Goal: Check status

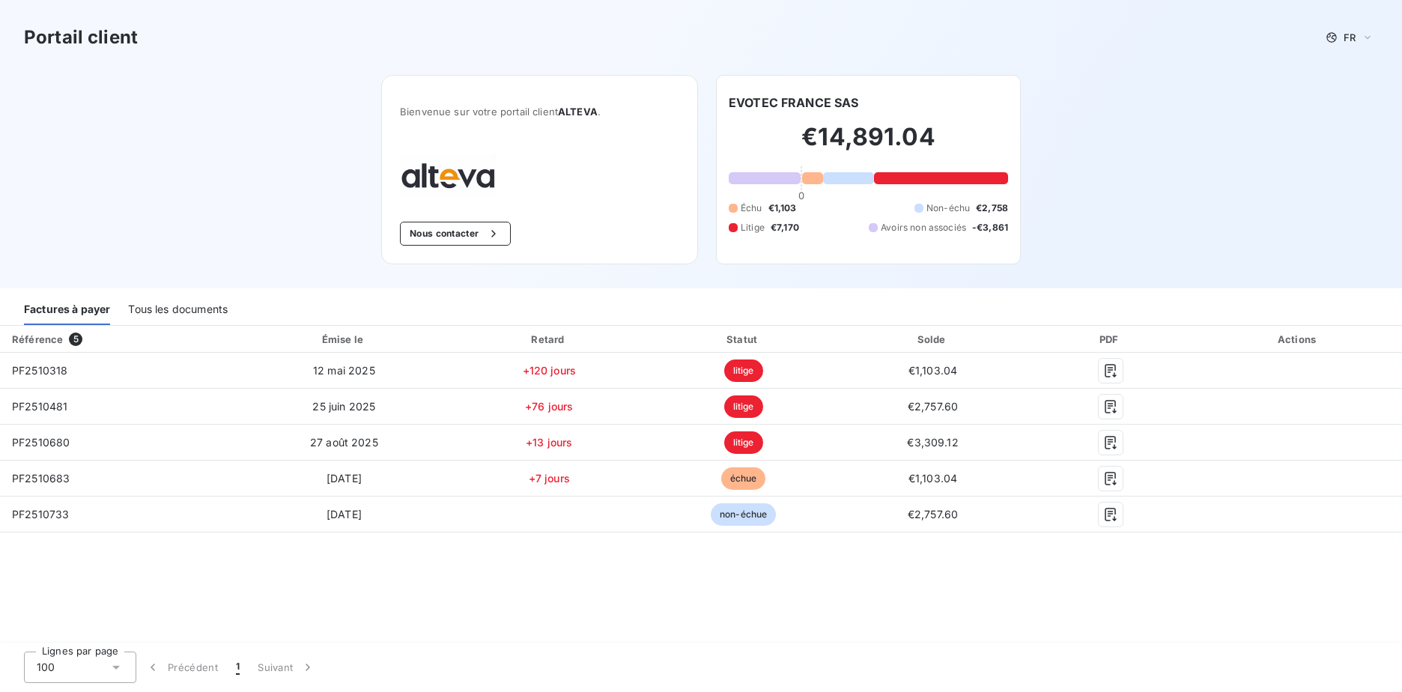
click at [189, 308] on div "Tous les documents" at bounding box center [178, 309] width 100 height 31
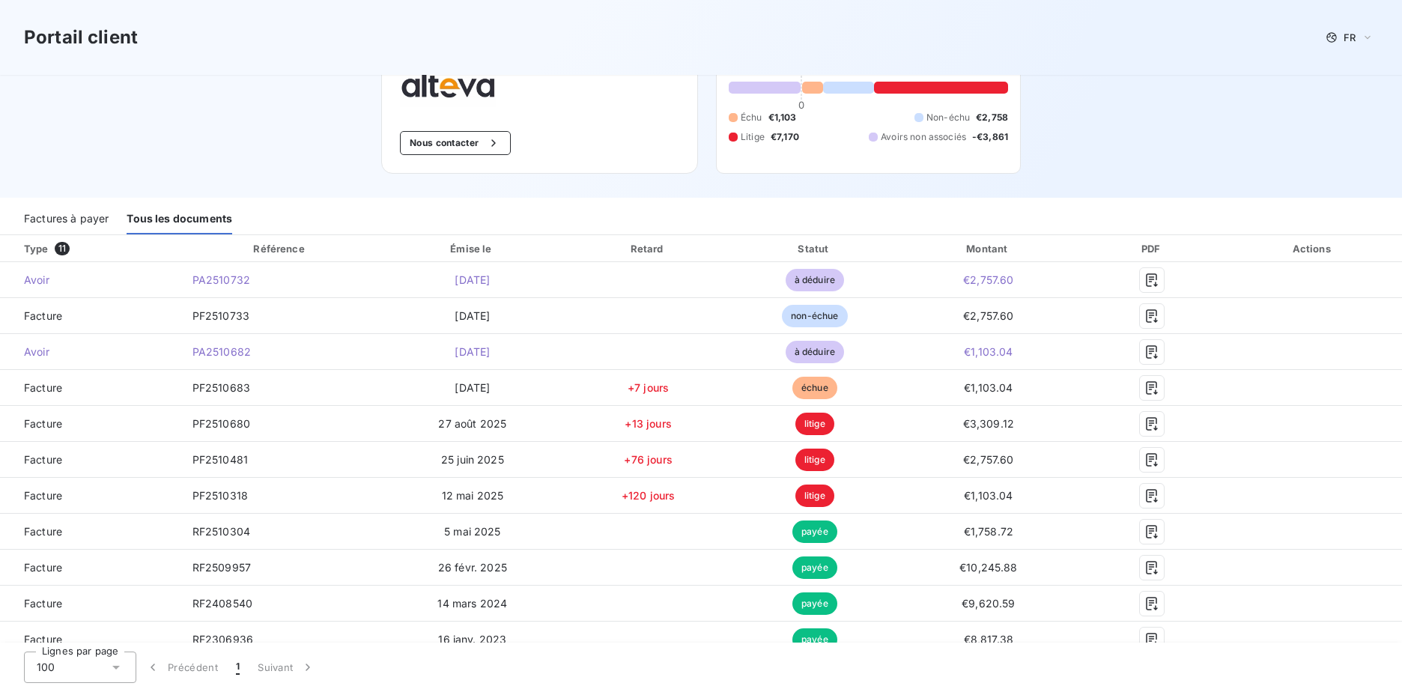
scroll to position [104, 0]
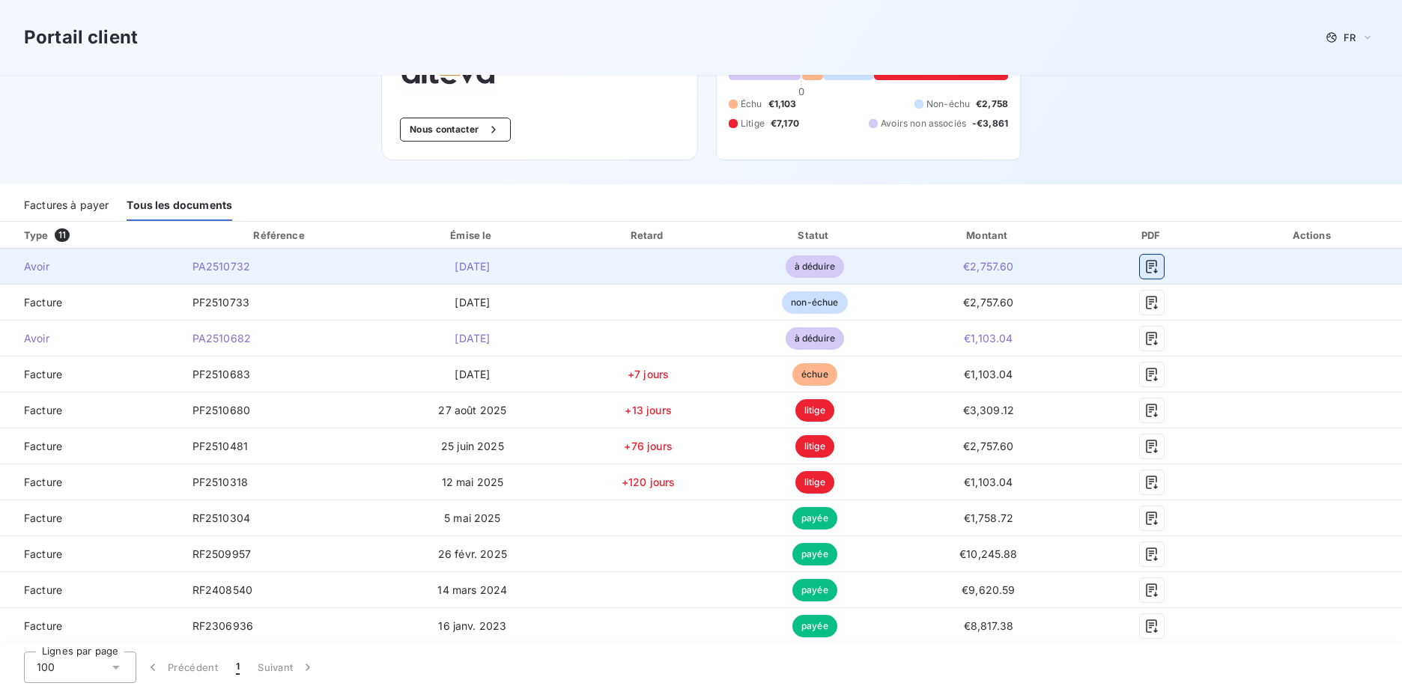
click at [1147, 272] on icon "button" at bounding box center [1152, 266] width 11 height 13
click at [1144, 270] on icon "button" at bounding box center [1151, 266] width 15 height 15
click at [1147, 264] on icon "button" at bounding box center [1152, 266] width 11 height 13
click at [1147, 271] on icon "button" at bounding box center [1152, 266] width 11 height 13
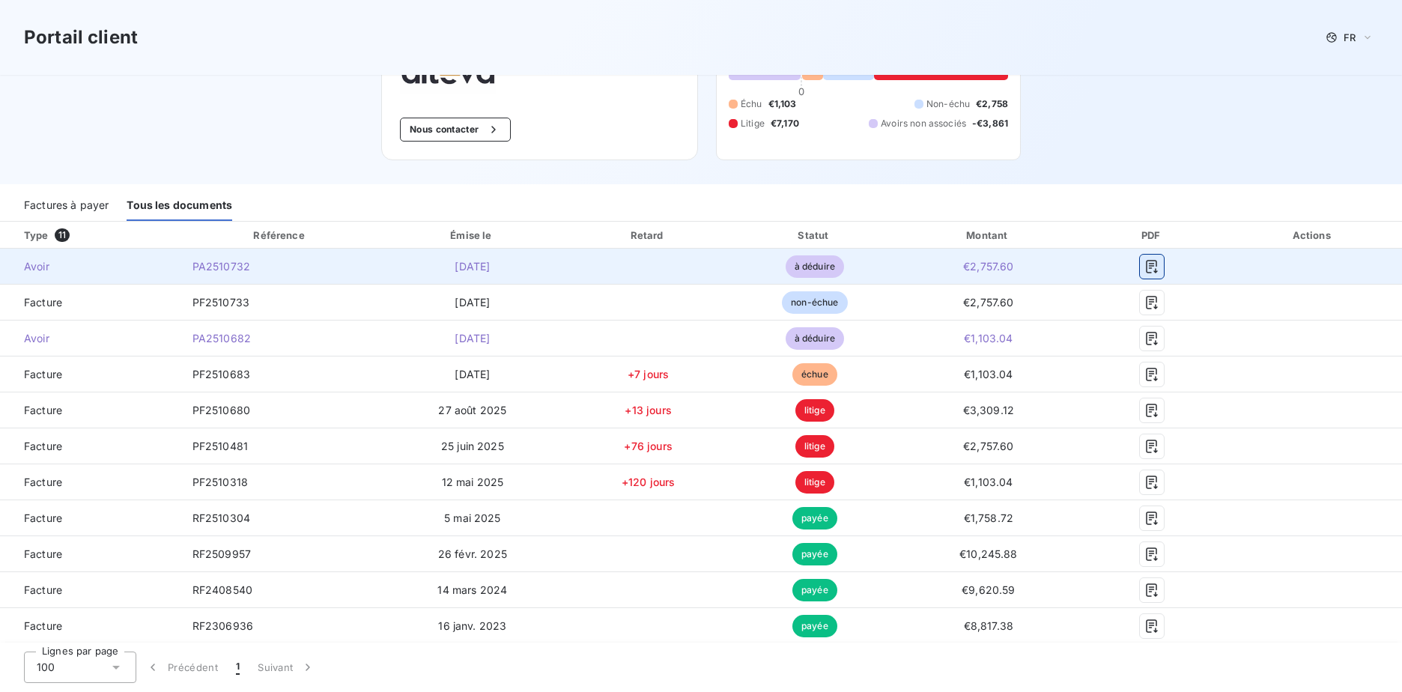
click at [1147, 271] on icon "button" at bounding box center [1152, 266] width 11 height 13
click at [1144, 269] on icon "button" at bounding box center [1151, 266] width 15 height 15
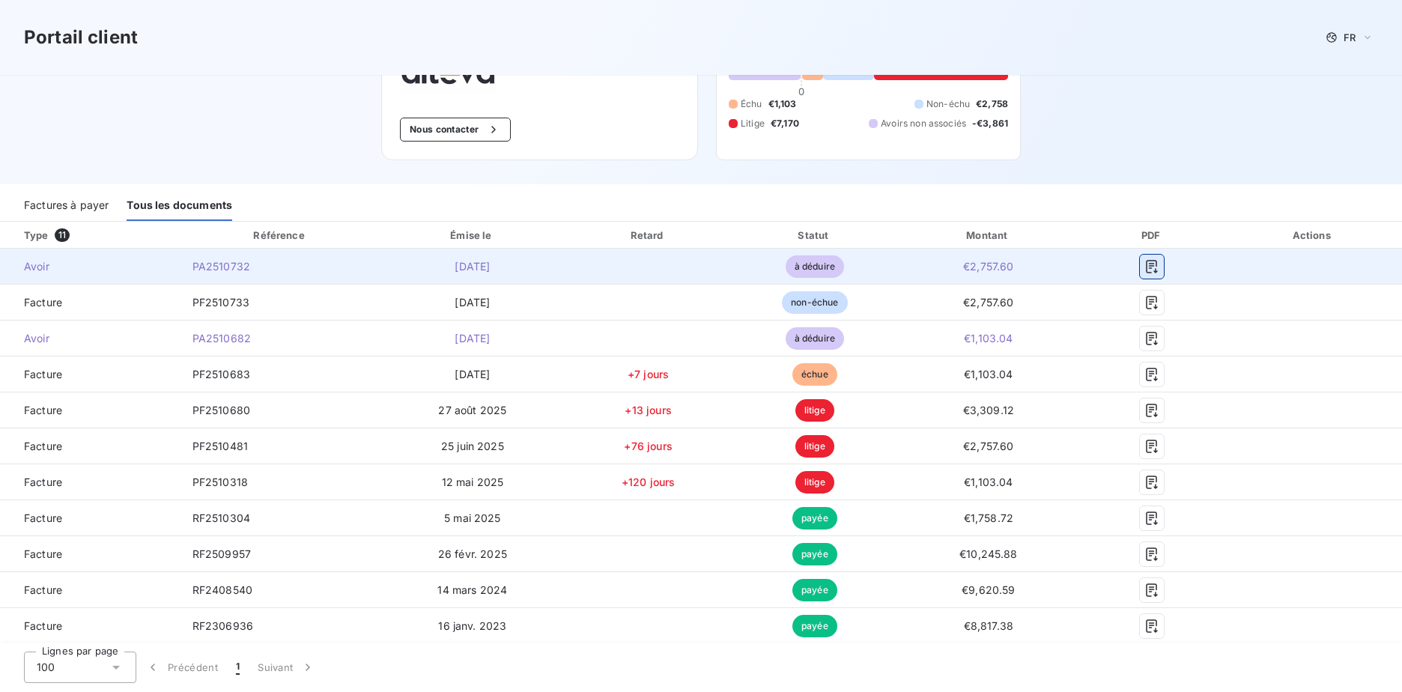
click at [1144, 269] on icon "button" at bounding box center [1151, 266] width 15 height 15
click at [221, 270] on span "PA2510732" at bounding box center [221, 266] width 58 height 13
click at [1147, 263] on icon "button" at bounding box center [1152, 266] width 11 height 13
click at [1144, 261] on icon "button" at bounding box center [1151, 266] width 15 height 15
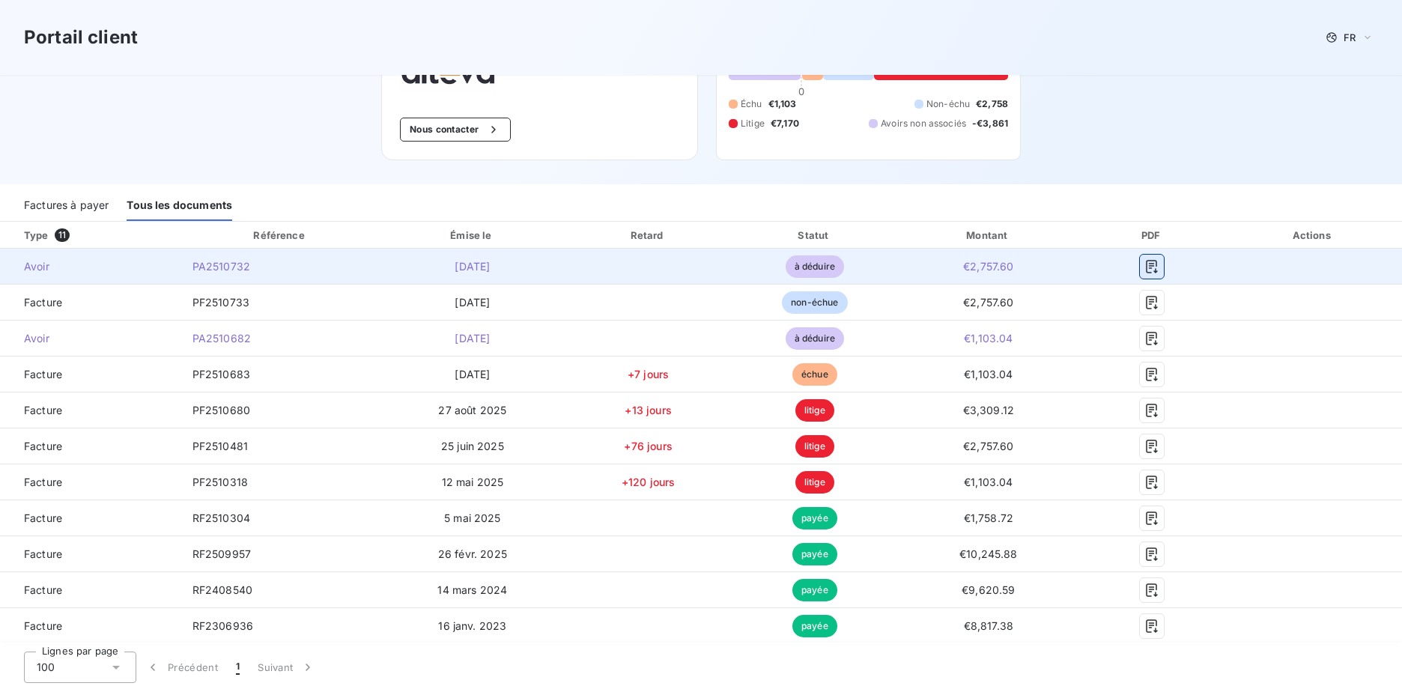
click at [1144, 261] on icon "button" at bounding box center [1151, 266] width 15 height 15
click at [1185, 273] on div at bounding box center [1152, 267] width 120 height 24
click at [1154, 258] on button "button" at bounding box center [1152, 267] width 24 height 24
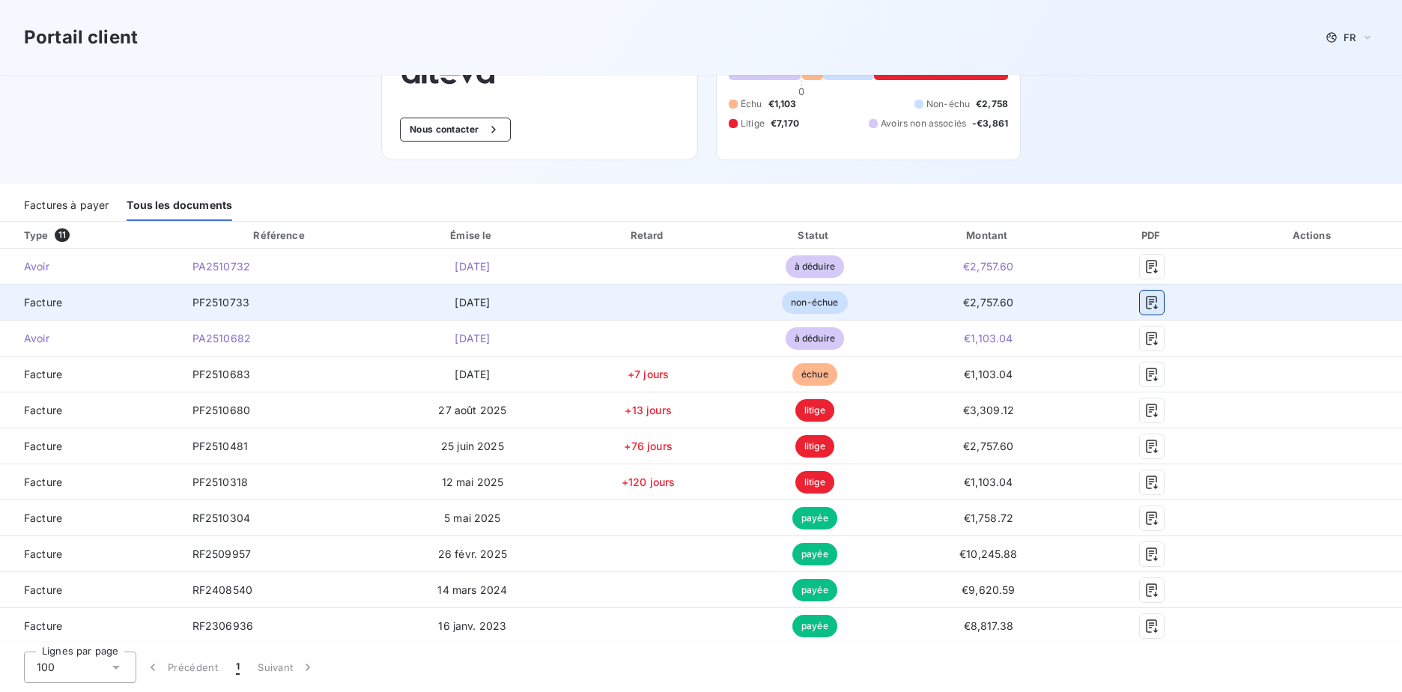
click at [1147, 300] on icon "button" at bounding box center [1152, 302] width 11 height 13
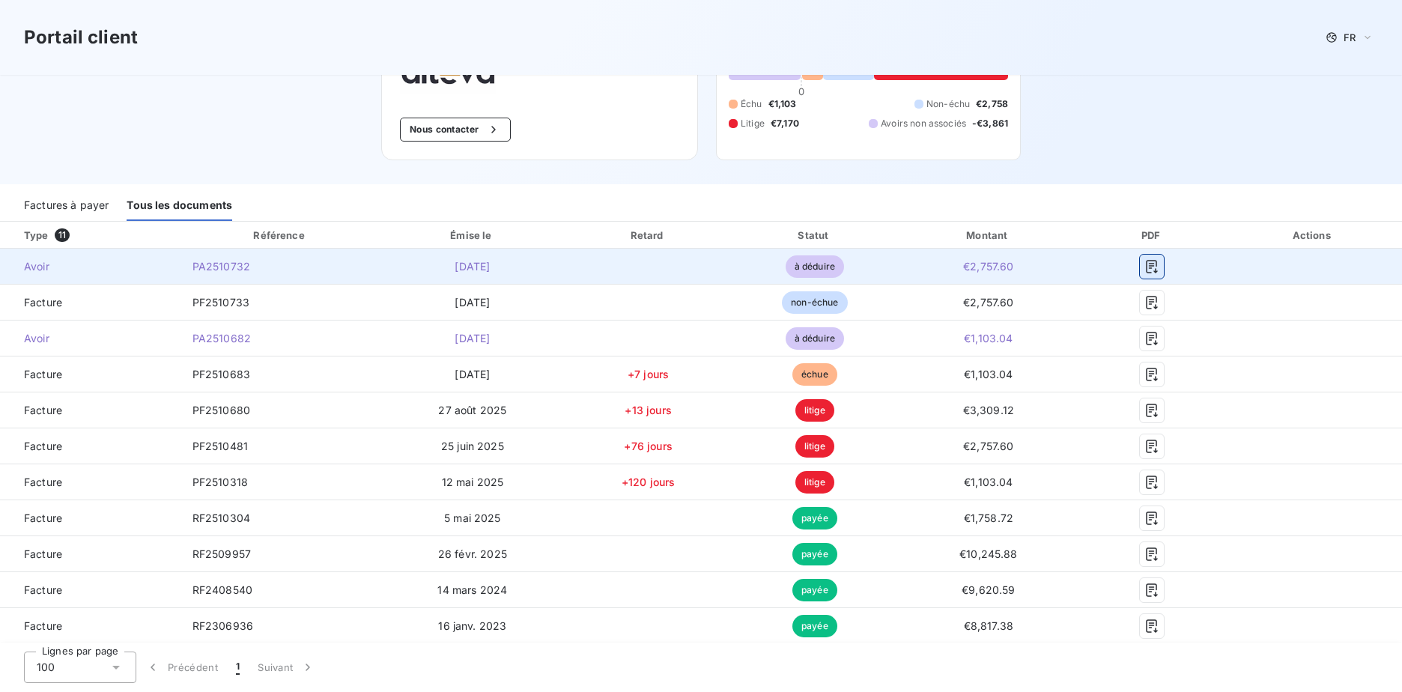
click at [1144, 268] on icon "button" at bounding box center [1151, 266] width 15 height 15
click at [222, 269] on span "PA2510732" at bounding box center [221, 266] width 58 height 13
